Goal: Check status: Check status

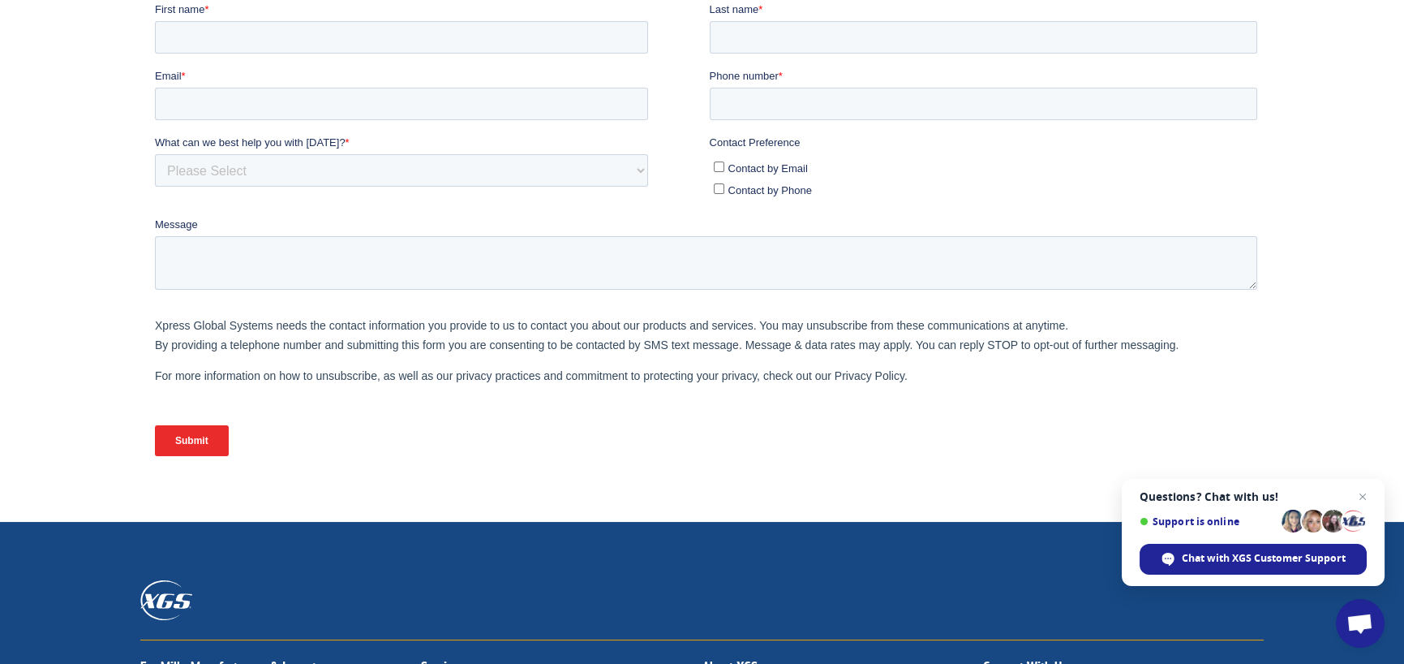
scroll to position [497, 0]
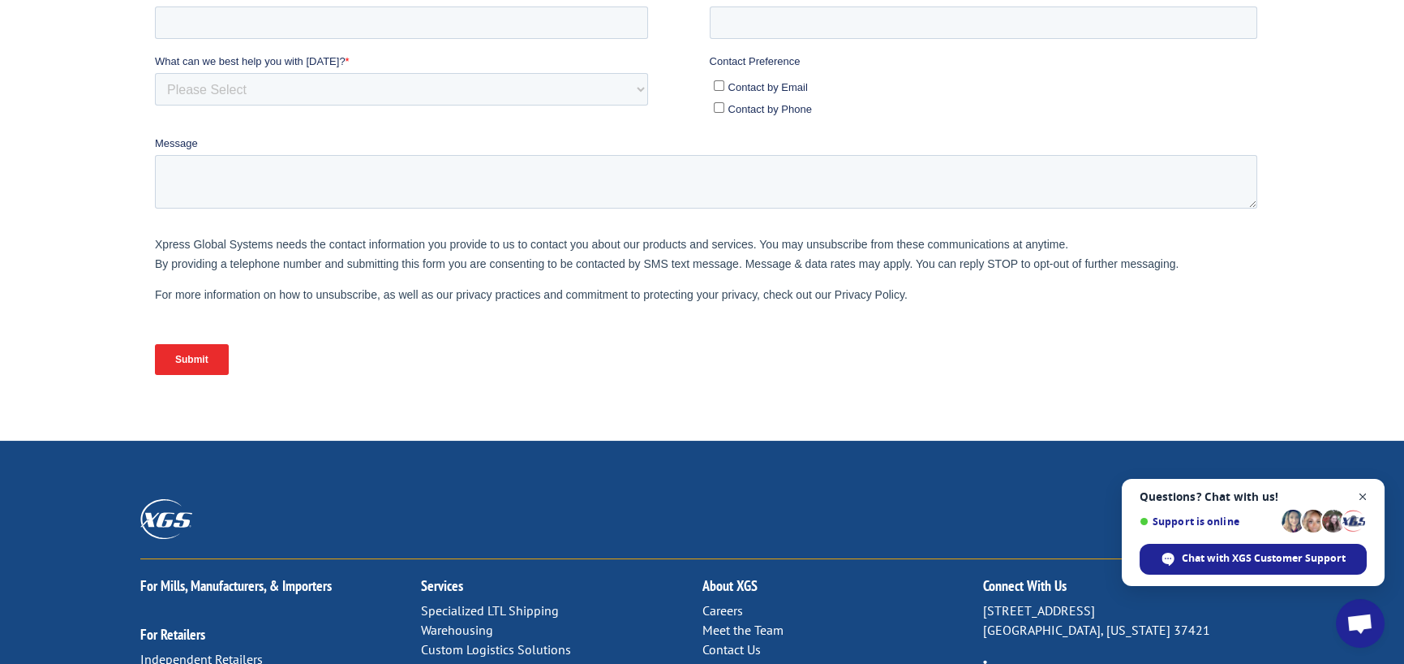
click at [1358, 496] on span "Close chat" at bounding box center [1363, 497] width 20 height 20
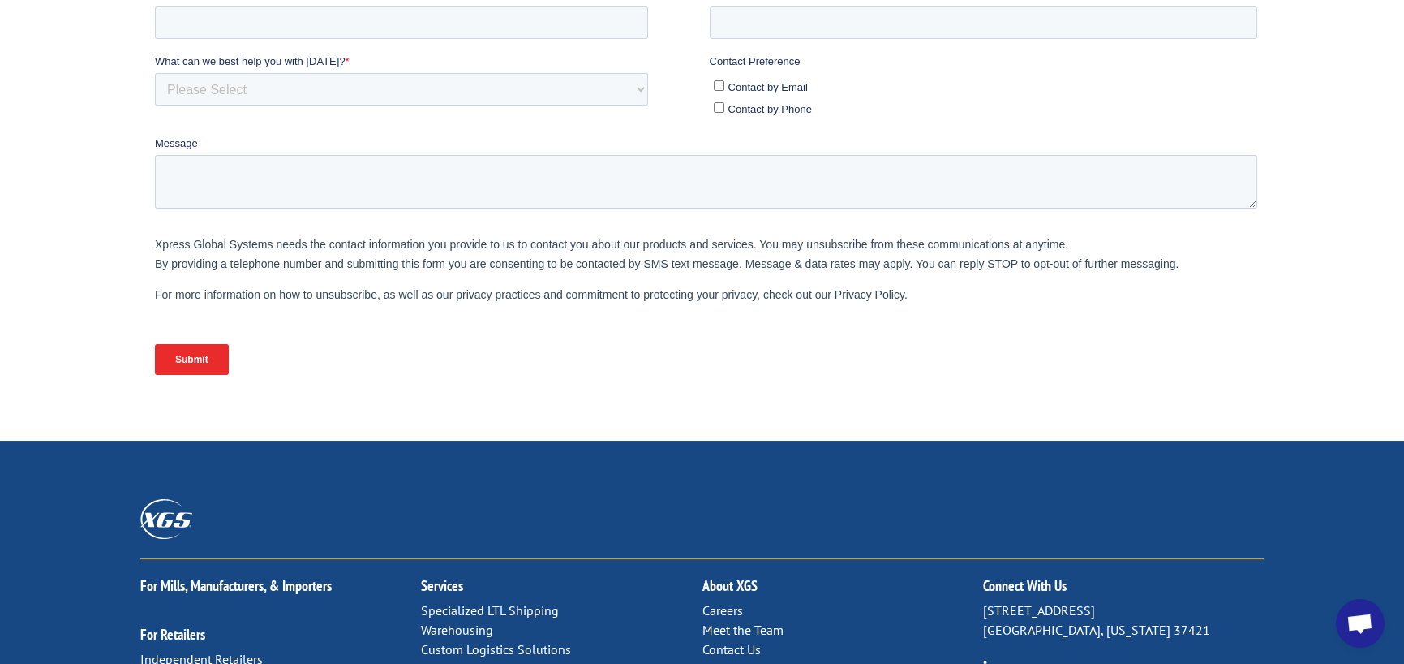
scroll to position [0, 0]
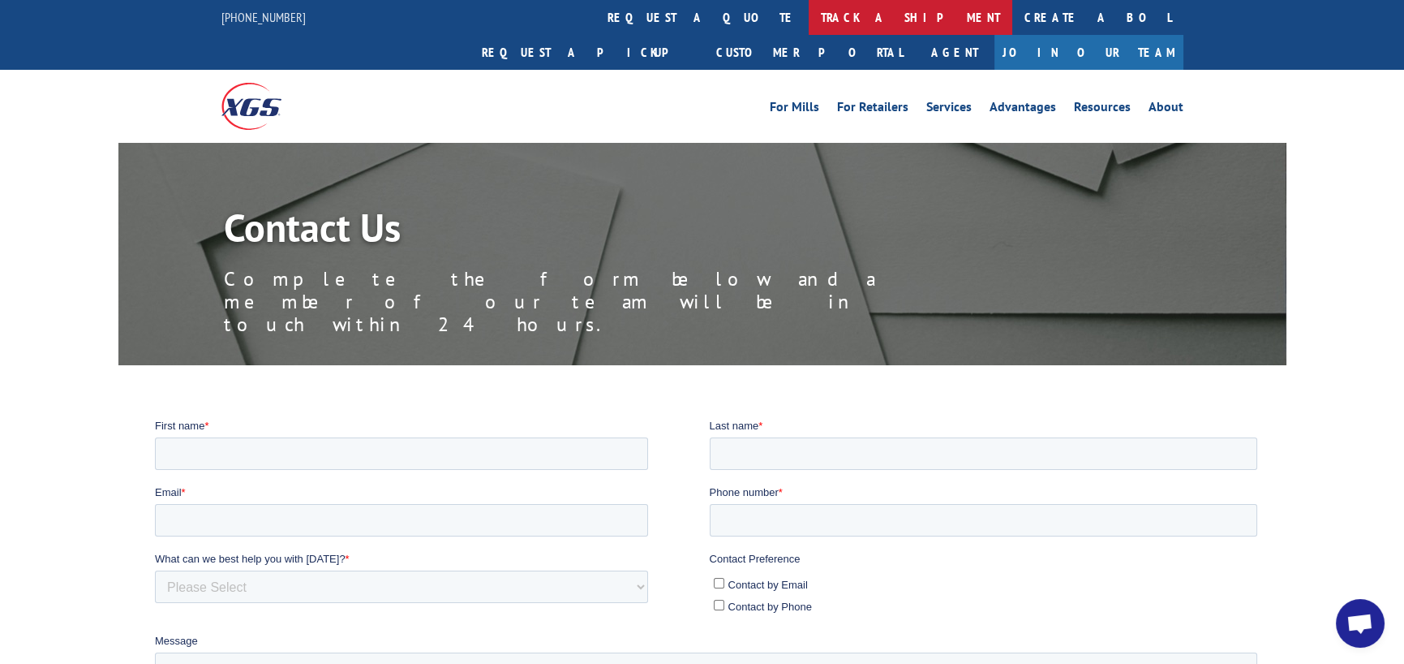
click at [809, 14] on link "track a shipment" at bounding box center [911, 17] width 204 height 35
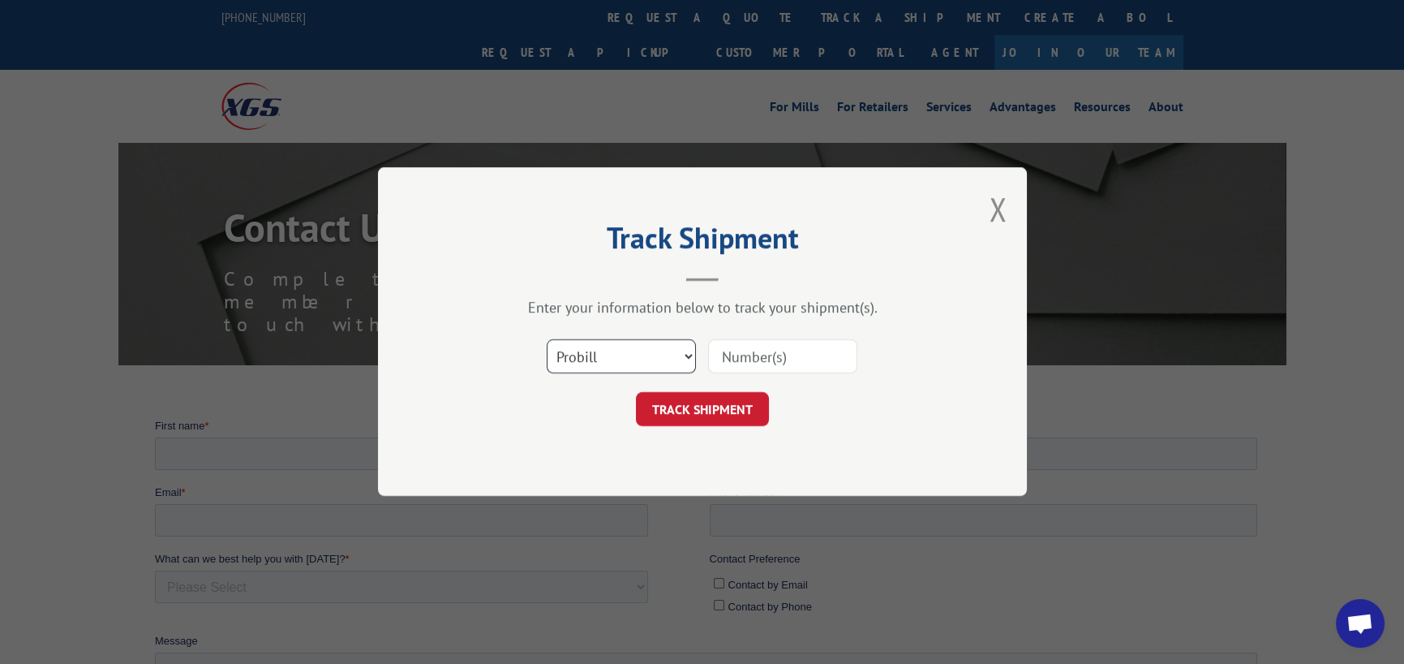
click at [689, 356] on select "Select category... Probill BOL PO" at bounding box center [621, 357] width 149 height 34
select select "bol"
click at [547, 340] on select "Select category... Probill BOL PO" at bounding box center [621, 357] width 149 height 34
click at [786, 362] on input at bounding box center [782, 357] width 149 height 34
click at [681, 355] on select "Select category... Probill BOL PO" at bounding box center [621, 357] width 149 height 34
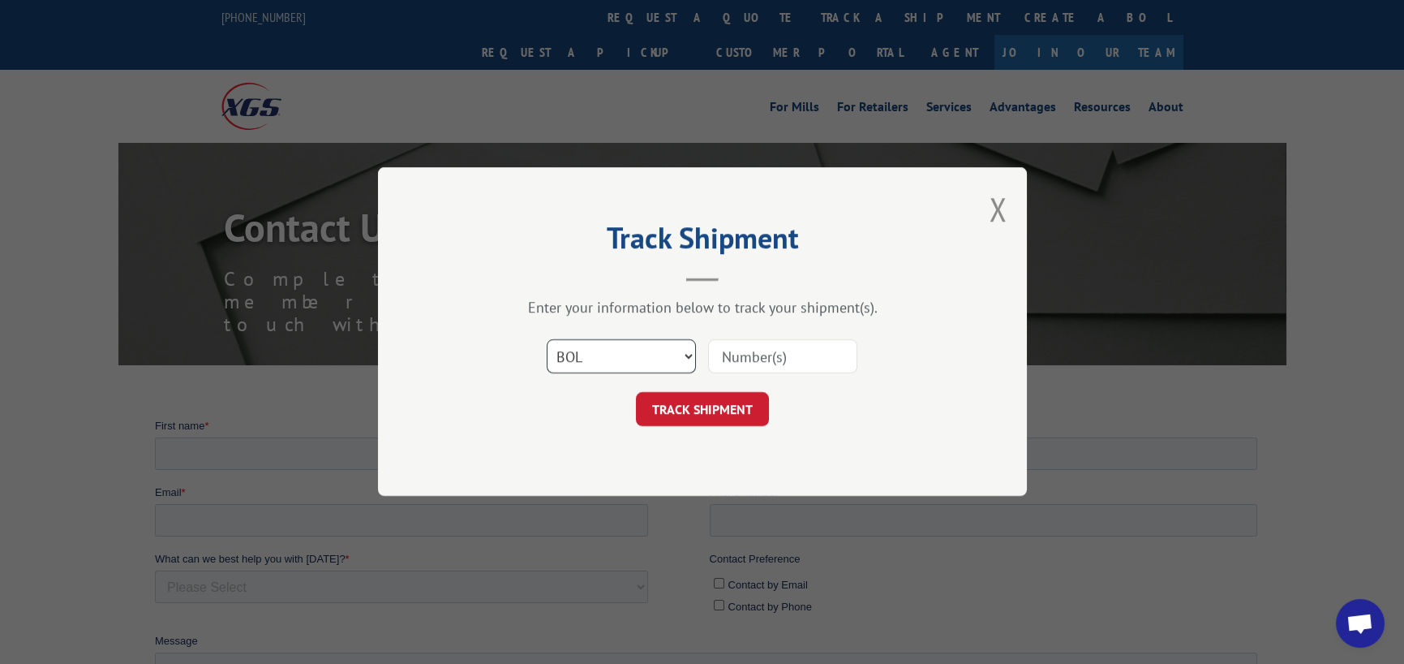
click at [547, 340] on select "Select category... Probill BOL PO" at bounding box center [621, 357] width 149 height 34
click at [778, 356] on input at bounding box center [782, 357] width 149 height 34
type input "2856072"
click button "TRACK SHIPMENT" at bounding box center [702, 410] width 133 height 34
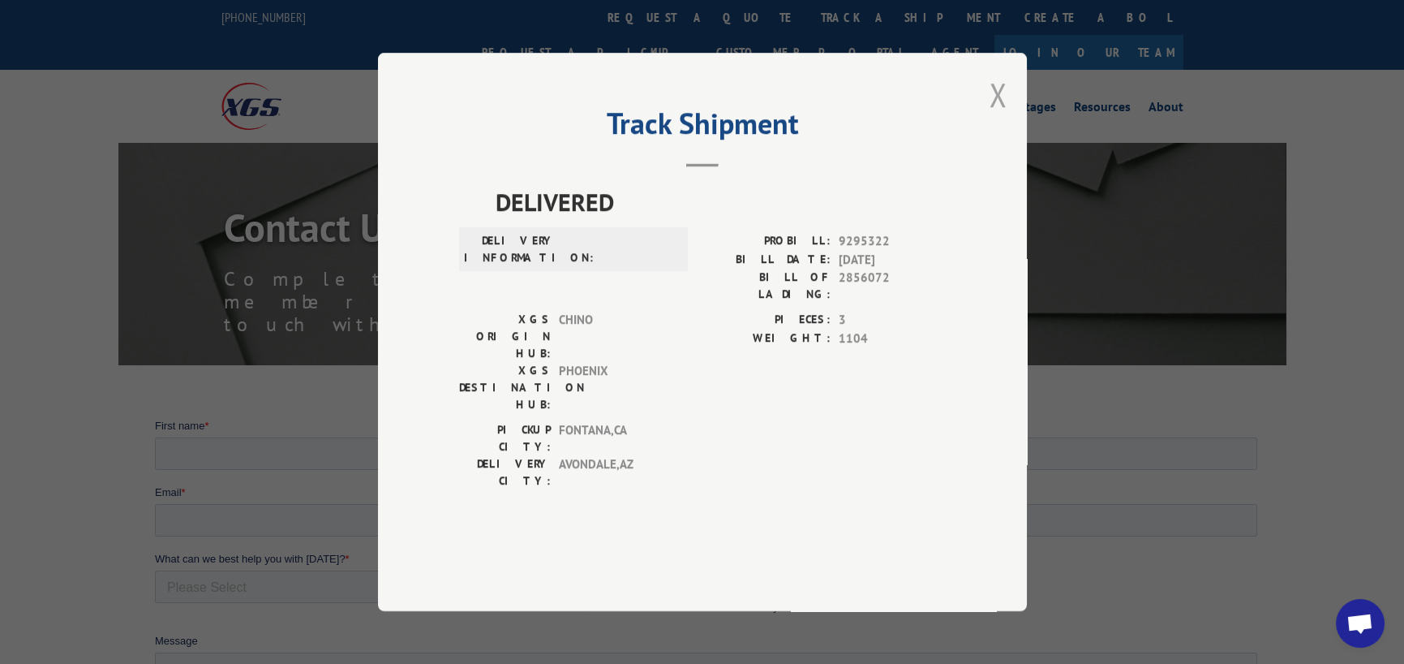
click at [994, 116] on button "Close modal" at bounding box center [998, 94] width 18 height 43
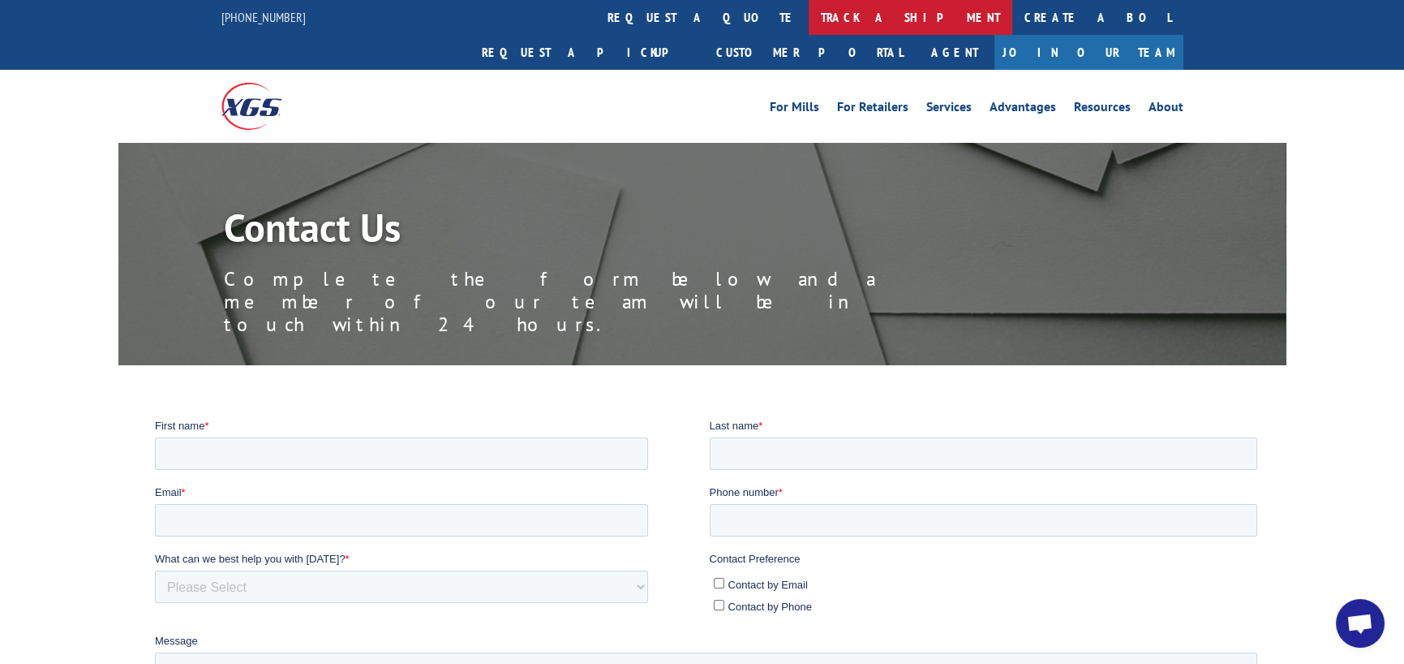
click at [809, 12] on link "track a shipment" at bounding box center [911, 17] width 204 height 35
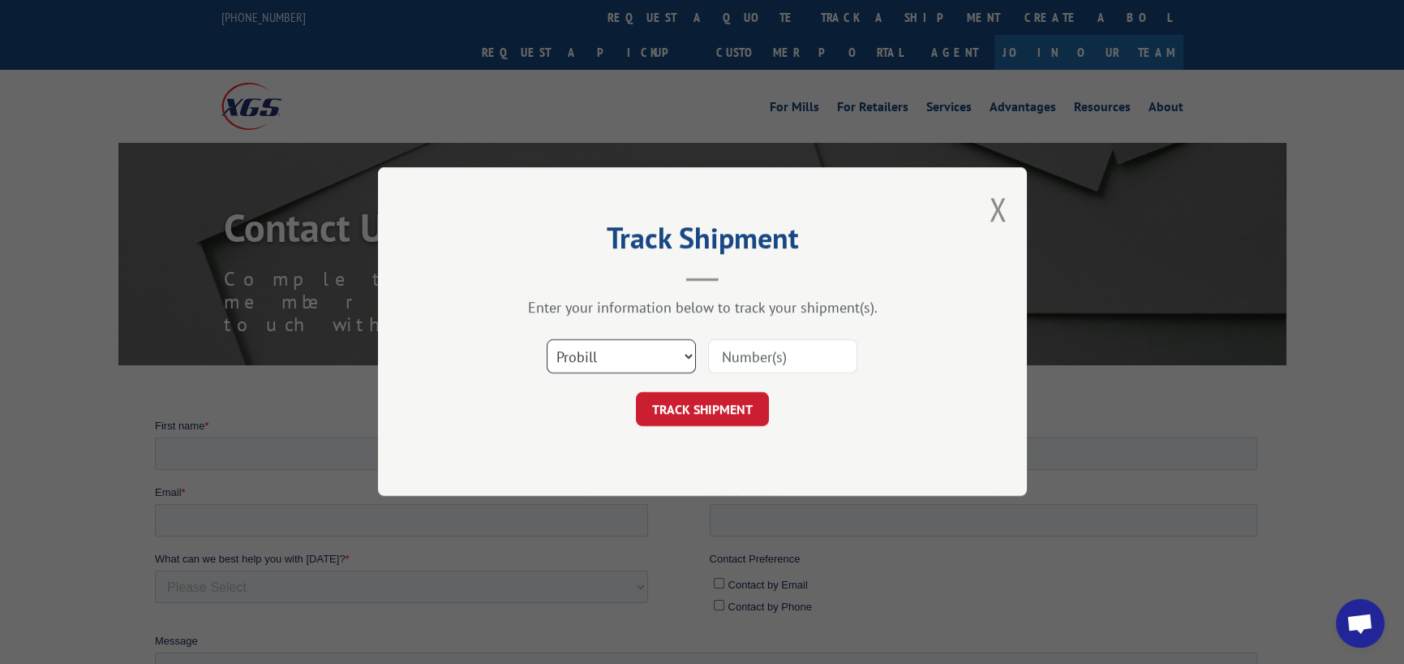
click at [682, 354] on select "Select category... Probill BOL PO" at bounding box center [621, 357] width 149 height 34
select select "bol"
click at [547, 340] on select "Select category... Probill BOL PO" at bounding box center [621, 357] width 149 height 34
click at [751, 362] on input at bounding box center [782, 357] width 149 height 34
type input "2856072"
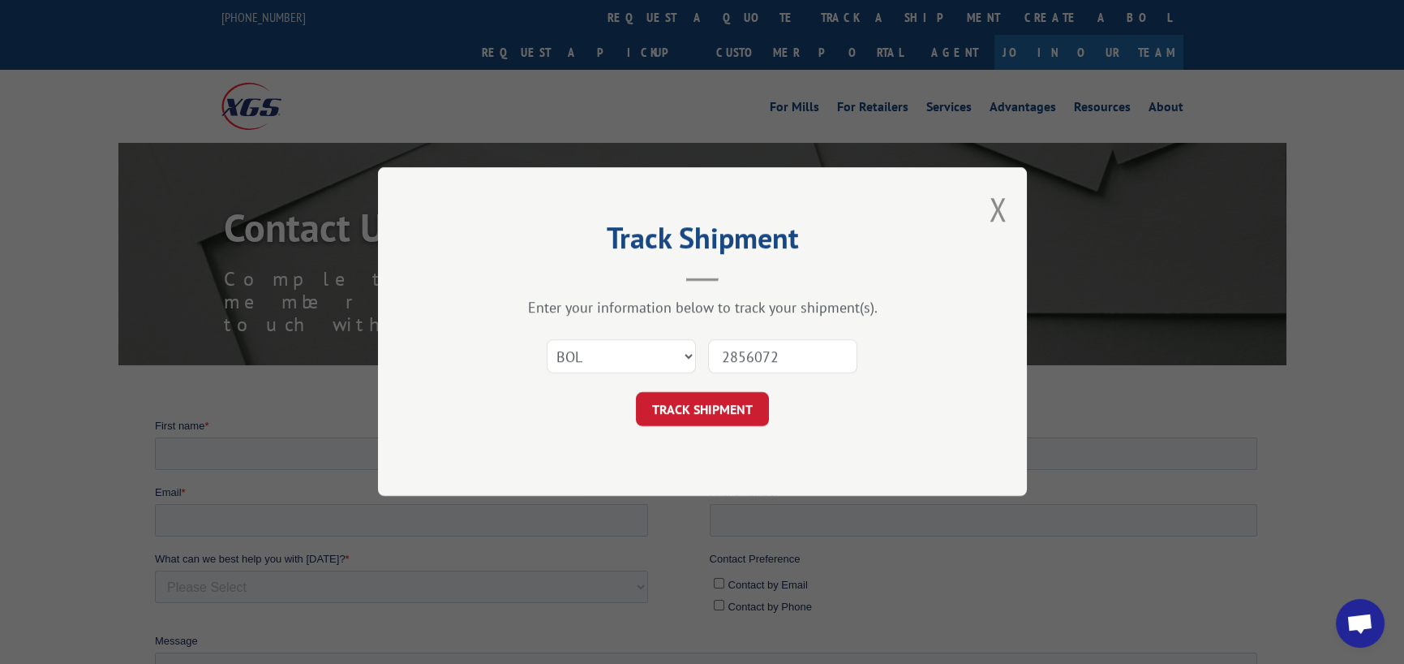
click button "TRACK SHIPMENT" at bounding box center [702, 410] width 133 height 34
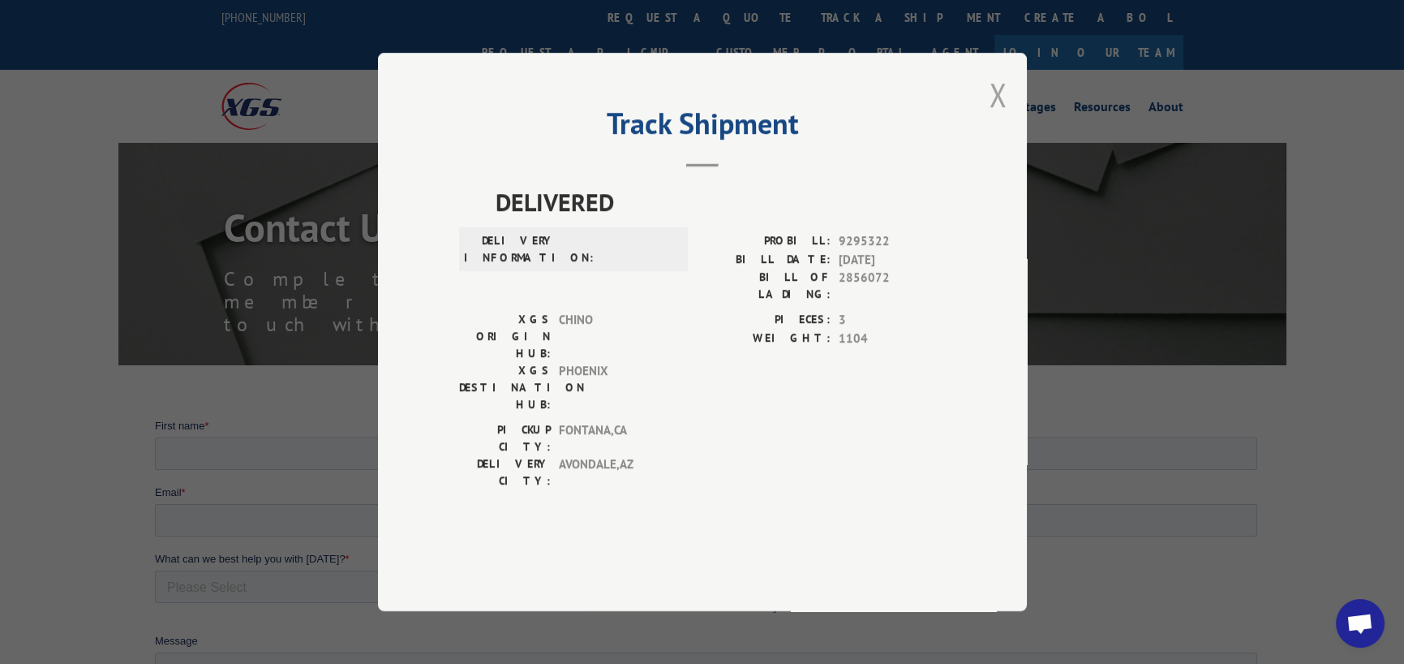
click at [990, 116] on button "Close modal" at bounding box center [998, 94] width 18 height 43
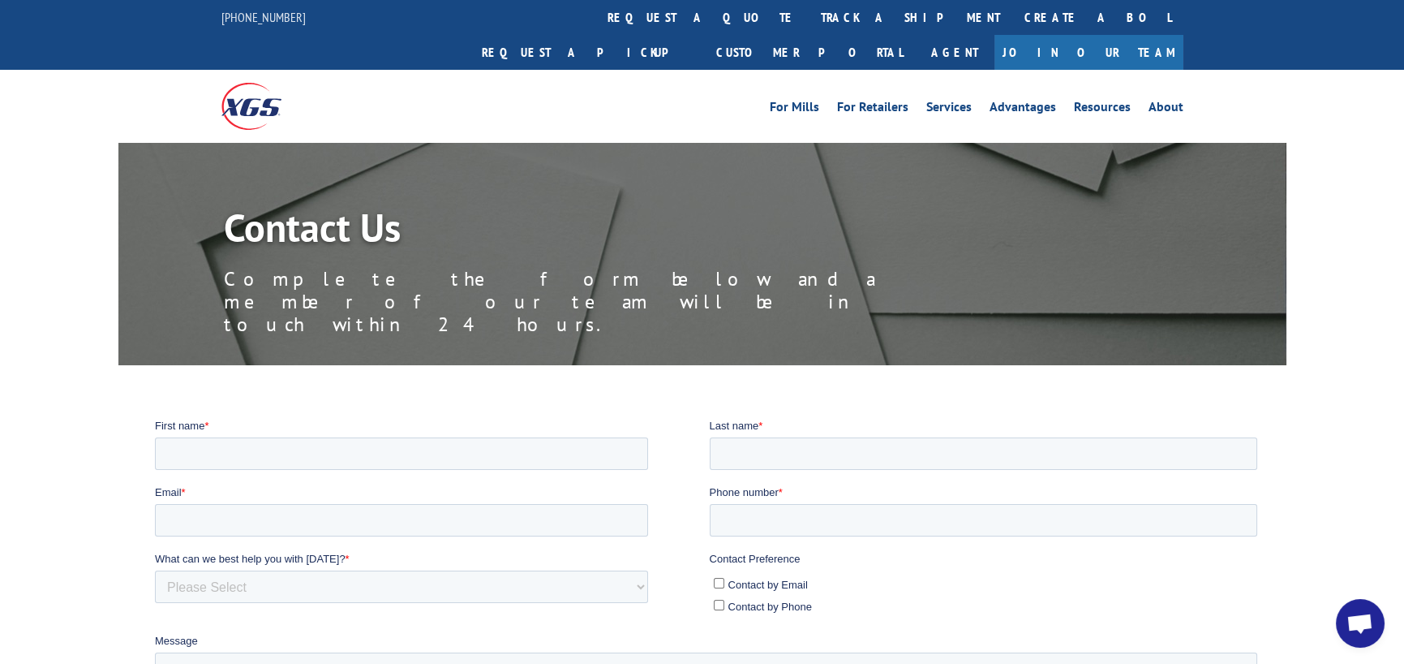
click at [1134, 35] on link "Join Our Team" at bounding box center [1088, 52] width 189 height 35
